Goal: Information Seeking & Learning: Find specific fact

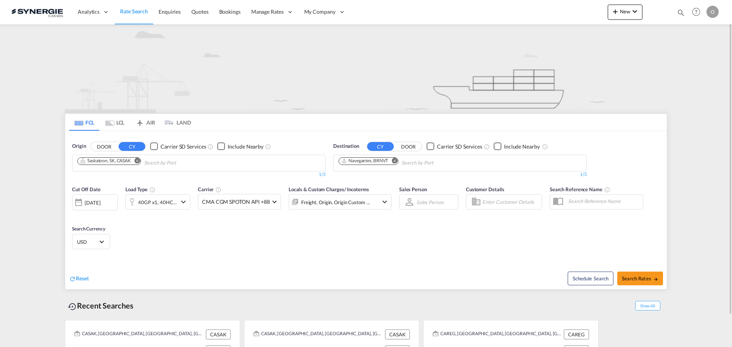
click at [679, 13] on md-icon "icon-magnify" at bounding box center [681, 12] width 8 height 8
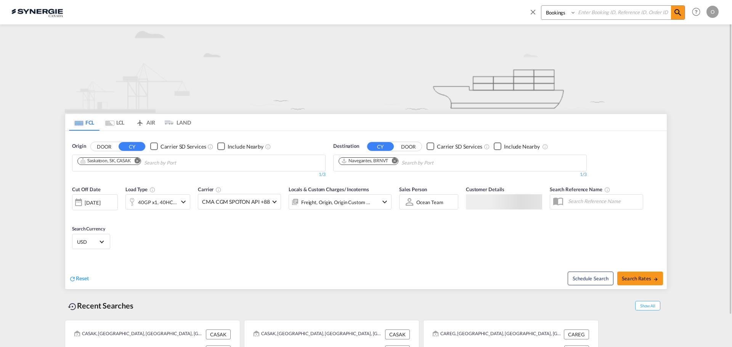
click at [561, 14] on select "Bookings Quotes Enquiries" at bounding box center [560, 13] width 36 height 14
select select "Quotes"
click at [542, 6] on select "Bookings Quotes Enquiries" at bounding box center [560, 13] width 36 height 14
click at [595, 16] on input at bounding box center [623, 12] width 95 height 13
paste input "SYC000013671"
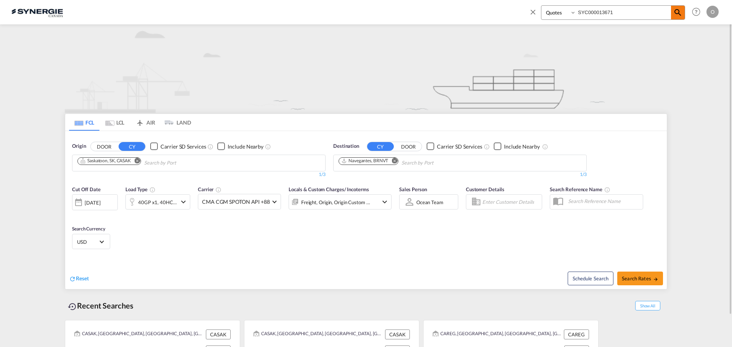
click at [682, 13] on md-icon "icon-magnify" at bounding box center [678, 12] width 9 height 9
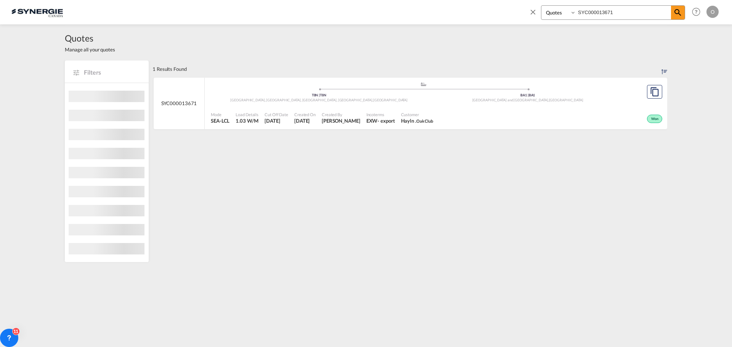
click at [560, 13] on select "Bookings Quotes Enquiries" at bounding box center [560, 13] width 36 height 14
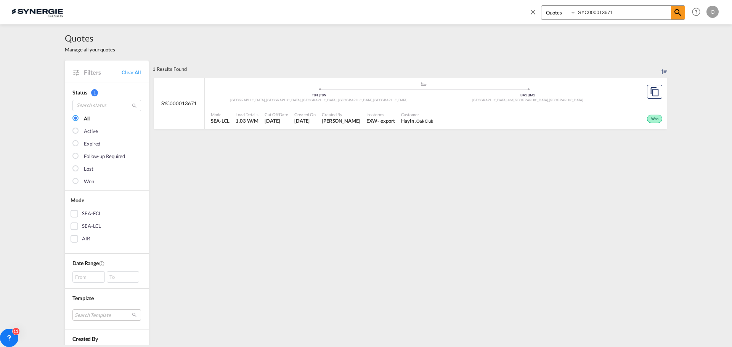
click at [367, 117] on span "Incoterms" at bounding box center [381, 115] width 29 height 6
drag, startPoint x: 615, startPoint y: 12, endPoint x: 452, endPoint y: 27, distance: 163.6
click at [468, 25] on md-content "Bookings Quotes Enquiries SYC000013671 Help Resources Product Release O My Prof…" at bounding box center [366, 173] width 732 height 347
paste input "753"
type input "SYC000013753"
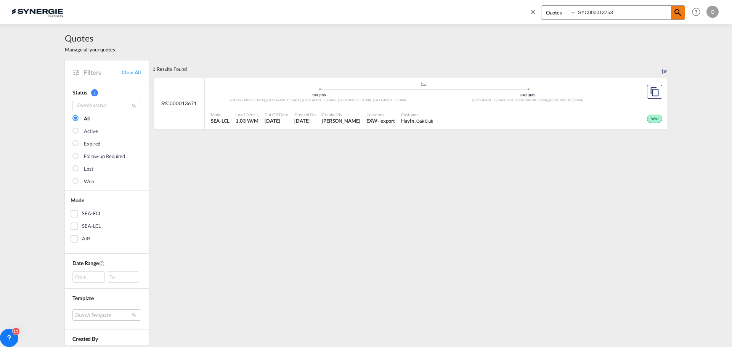
click at [678, 10] on md-icon "icon-magnify" at bounding box center [678, 12] width 9 height 9
click at [331, 118] on span "[PERSON_NAME]" at bounding box center [341, 120] width 39 height 7
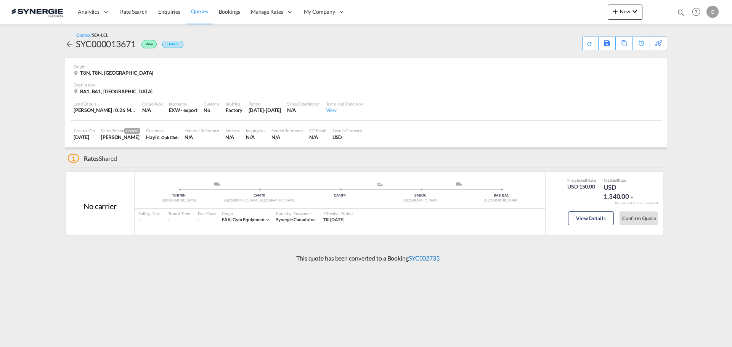
click at [417, 256] on p "This quote has been converted to a Booking SYC002733" at bounding box center [366, 258] width 147 height 8
click at [421, 259] on link "SYC002733" at bounding box center [424, 258] width 31 height 7
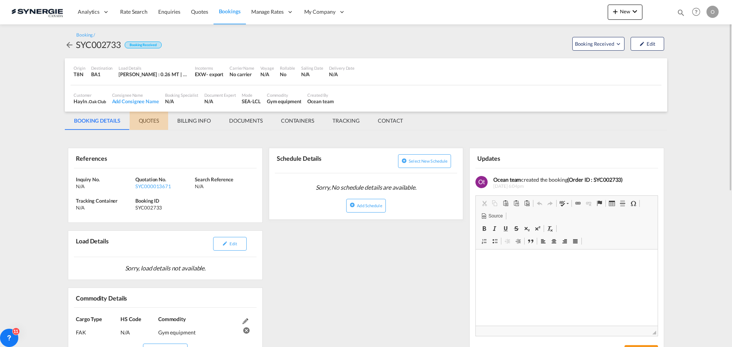
click at [146, 121] on md-tab-item "QUOTES" at bounding box center [149, 121] width 39 height 18
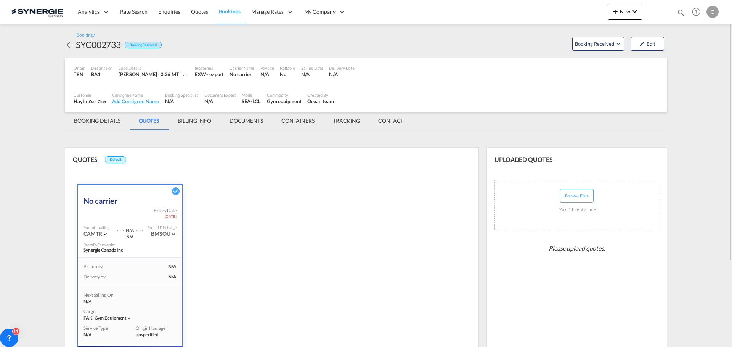
scroll to position [114, 0]
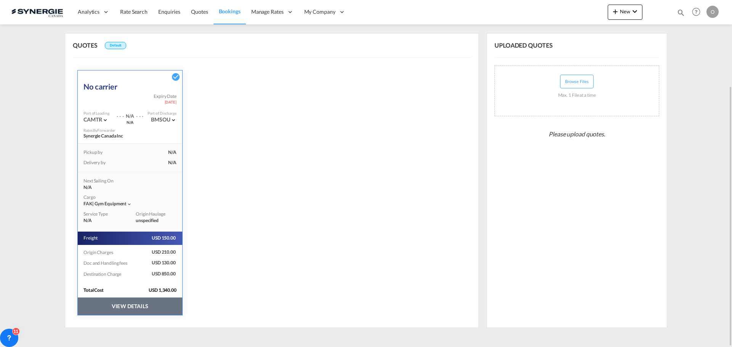
click at [122, 306] on button "VIEW DETAILS" at bounding box center [130, 307] width 105 height 18
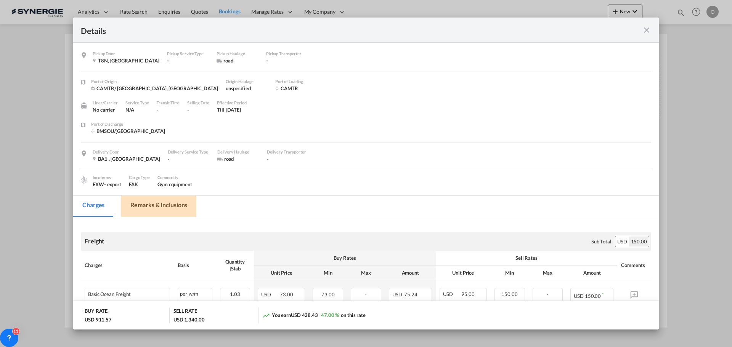
click at [169, 206] on md-tab-item "Remarks & Inclusions" at bounding box center [158, 206] width 75 height 21
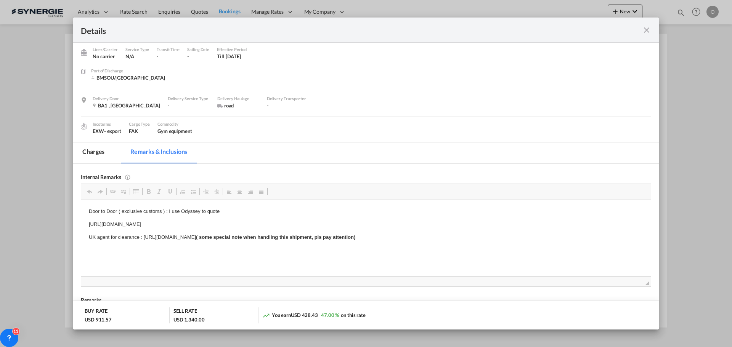
scroll to position [0, 0]
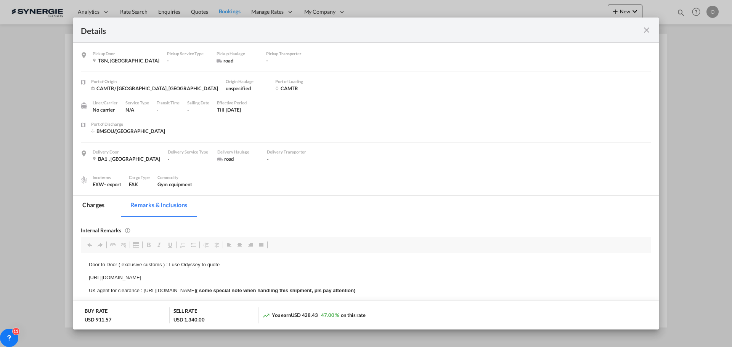
click at [93, 206] on md-tab-item "Charges" at bounding box center [93, 206] width 40 height 21
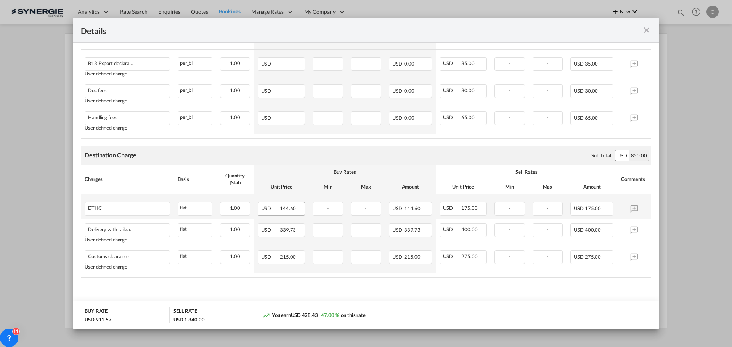
scroll to position [201, 0]
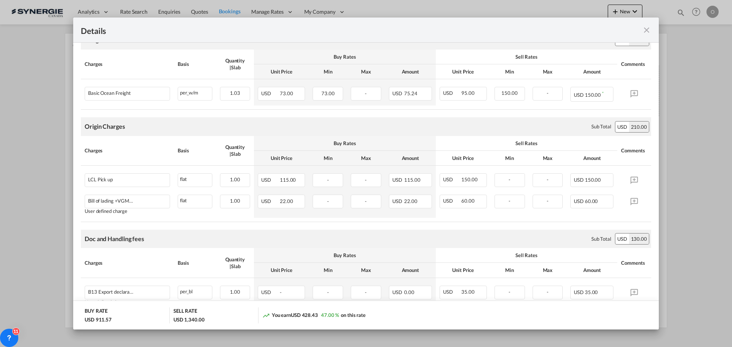
click at [647, 32] on md-icon "icon-close fg-AAA8AD m-0 cursor" at bounding box center [646, 30] width 9 height 9
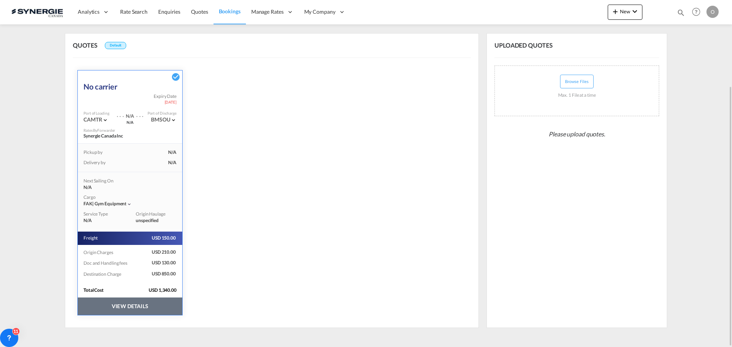
click at [139, 307] on button "VIEW DETAILS" at bounding box center [130, 307] width 105 height 18
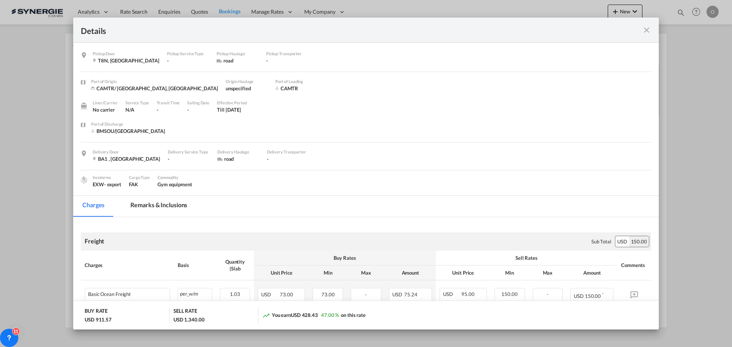
click at [148, 209] on md-tab-item "Remarks & Inclusions" at bounding box center [158, 206] width 75 height 21
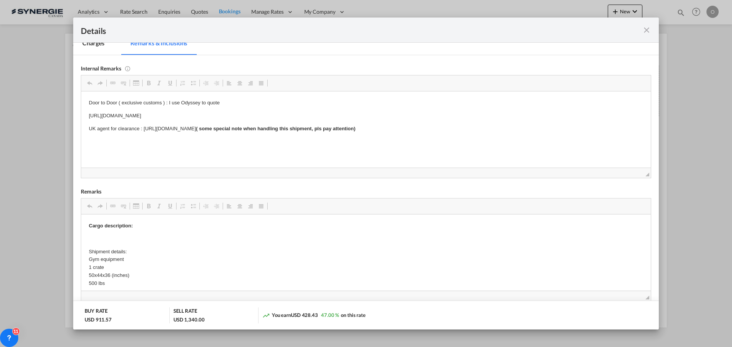
scroll to position [114, 0]
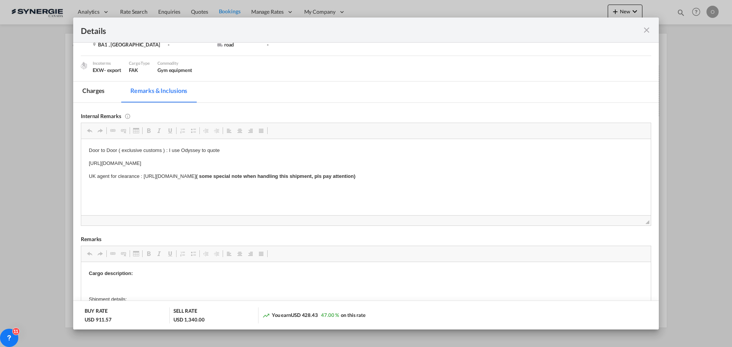
drag, startPoint x: 294, startPoint y: 163, endPoint x: 119, endPoint y: 165, distance: 174.3
drag, startPoint x: 279, startPoint y: 162, endPoint x: 86, endPoint y: 163, distance: 193.4
click at [86, 163] on html "Door to Door ( exclusive customs ) : I use Odyssey to quote https://app.frontap…" at bounding box center [366, 163] width 570 height 49
copy p "https://app.frontapp.com/open/msg_1gsbojrj?key=96rFb_JgOm4_5_CCY3XjtXtm6U71DKBE"
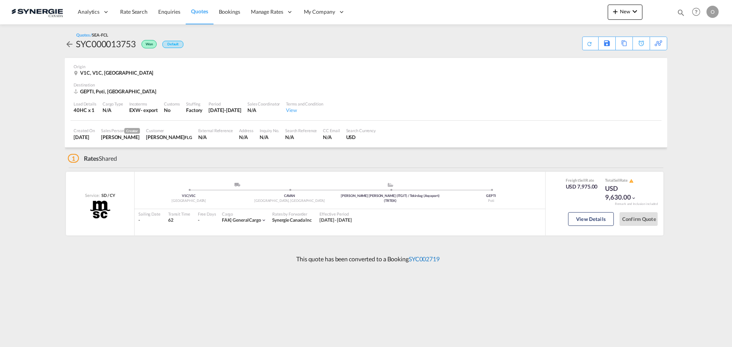
click at [438, 257] on link "SYC002719" at bounding box center [424, 259] width 31 height 7
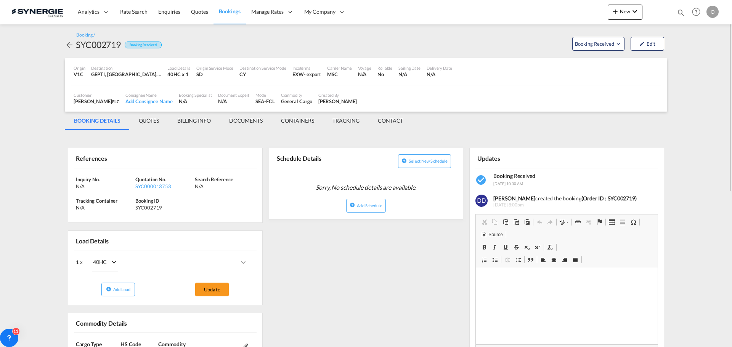
click at [152, 121] on md-tab-item "QUOTES" at bounding box center [149, 121] width 39 height 18
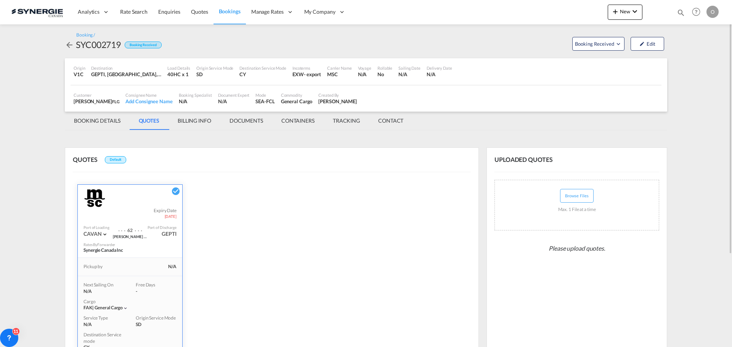
scroll to position [127, 0]
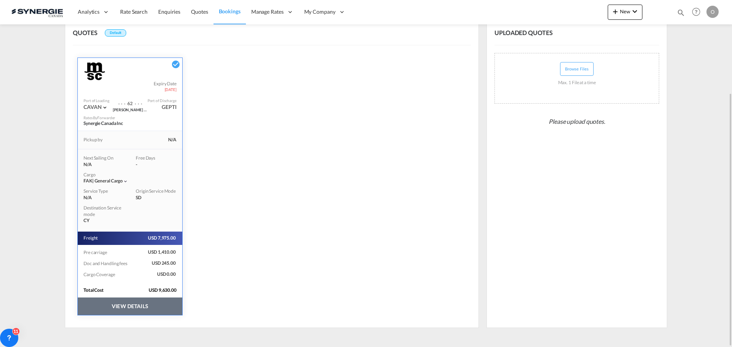
click at [133, 307] on button "VIEW DETAILS" at bounding box center [130, 307] width 105 height 18
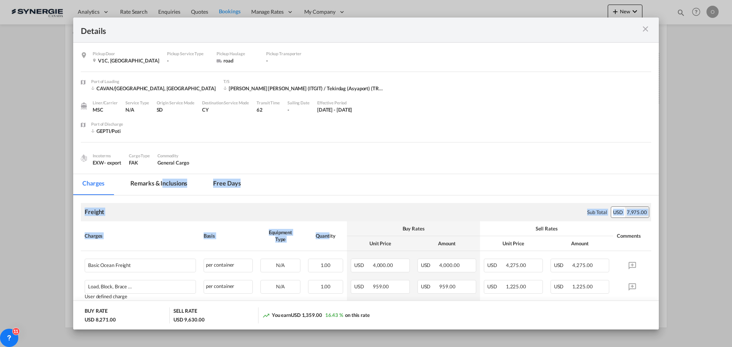
drag, startPoint x: 162, startPoint y: 183, endPoint x: 331, endPoint y: 219, distance: 172.8
click at [344, 191] on md-tabs-canvas "Charges Remarks & Inclusions Free days Charges Remarks & Inclusions Free days" at bounding box center [366, 184] width 586 height 21
click at [347, 158] on div "Incoterms EXW - export Cargo Type FAK Commodity General Cargo" at bounding box center [366, 158] width 571 height 18
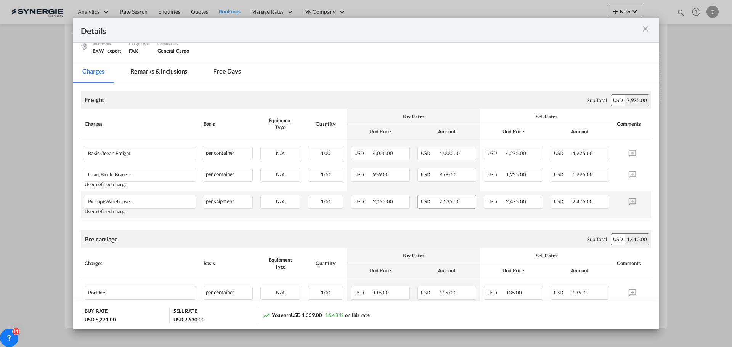
scroll to position [46, 0]
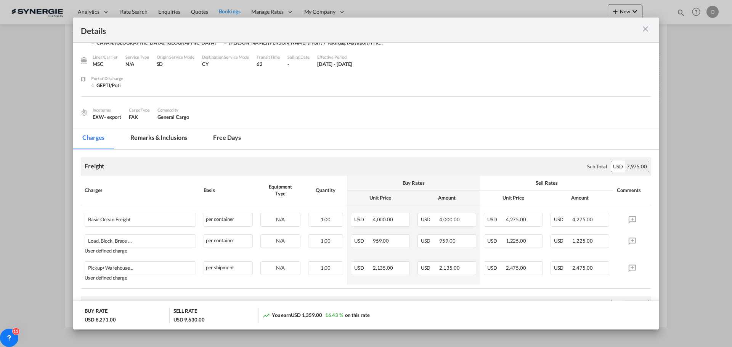
click at [173, 138] on md-tab-item "Remarks & Inclusions" at bounding box center [158, 139] width 75 height 21
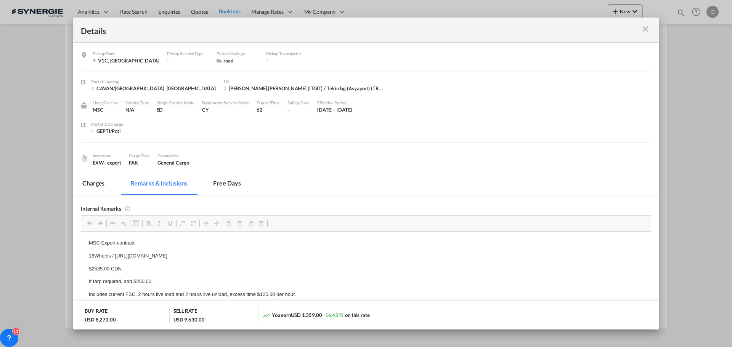
scroll to position [8, 0]
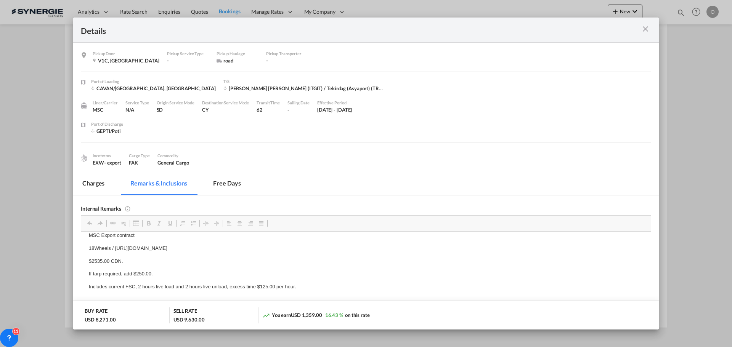
drag, startPoint x: 328, startPoint y: 256, endPoint x: 99, endPoint y: 248, distance: 228.6
drag, startPoint x: 329, startPoint y: 248, endPoint x: 84, endPoint y: 249, distance: 245.6
click at [84, 249] on html "MSC Export contract 18Wheels / [URL][DOMAIN_NAME] $2535.00 CDN. If tarp require…" at bounding box center [366, 348] width 570 height 249
copy p "18Wheels / [URL][DOMAIN_NAME]"
click at [220, 264] on p "$2535.00 CDN." at bounding box center [366, 261] width 555 height 8
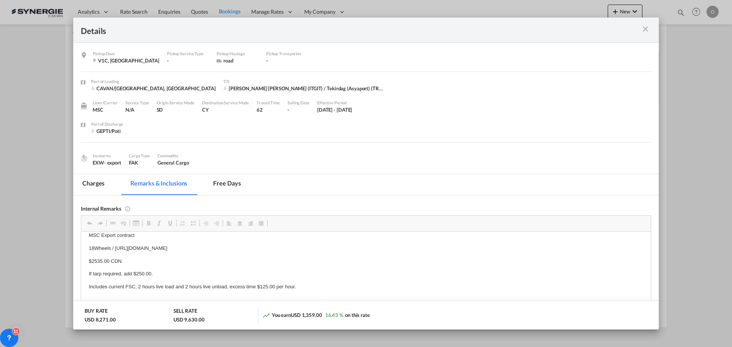
drag, startPoint x: 324, startPoint y: 248, endPoint x: 116, endPoint y: 247, distance: 208.7
click at [116, 247] on p "18Wheels / [URL][DOMAIN_NAME]" at bounding box center [366, 249] width 555 height 8
copy p "[URL][DOMAIN_NAME]"
